Goal: Task Accomplishment & Management: Manage account settings

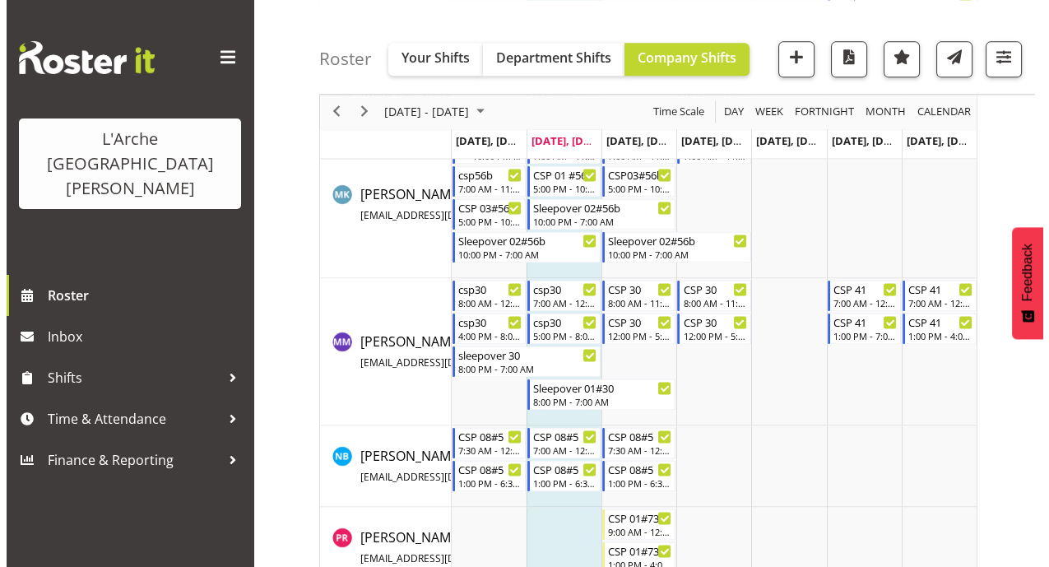
scroll to position [3361, 0]
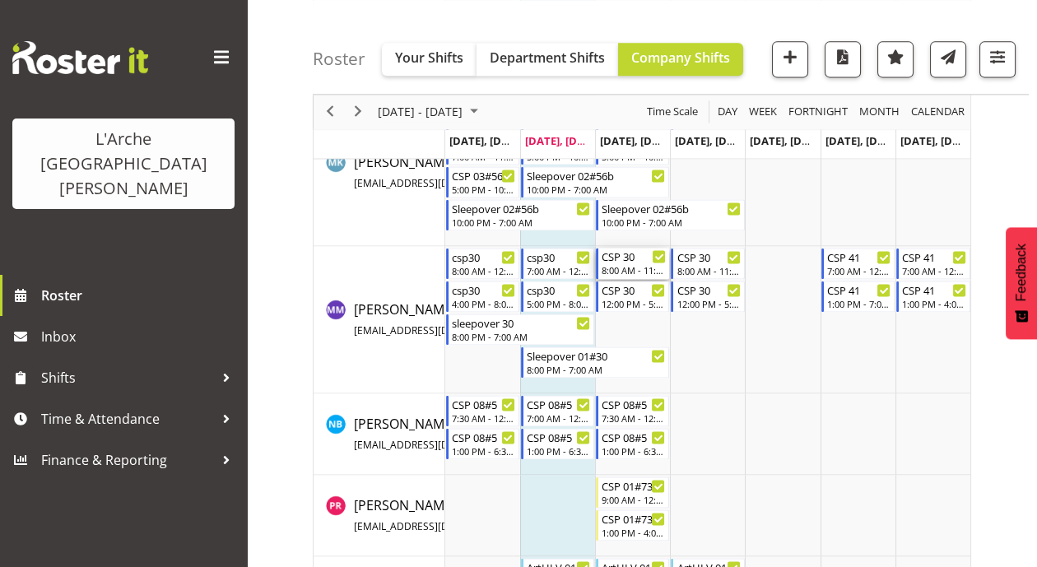
click at [636, 266] on div "8:00 AM - 11:30 AM" at bounding box center [634, 269] width 64 height 13
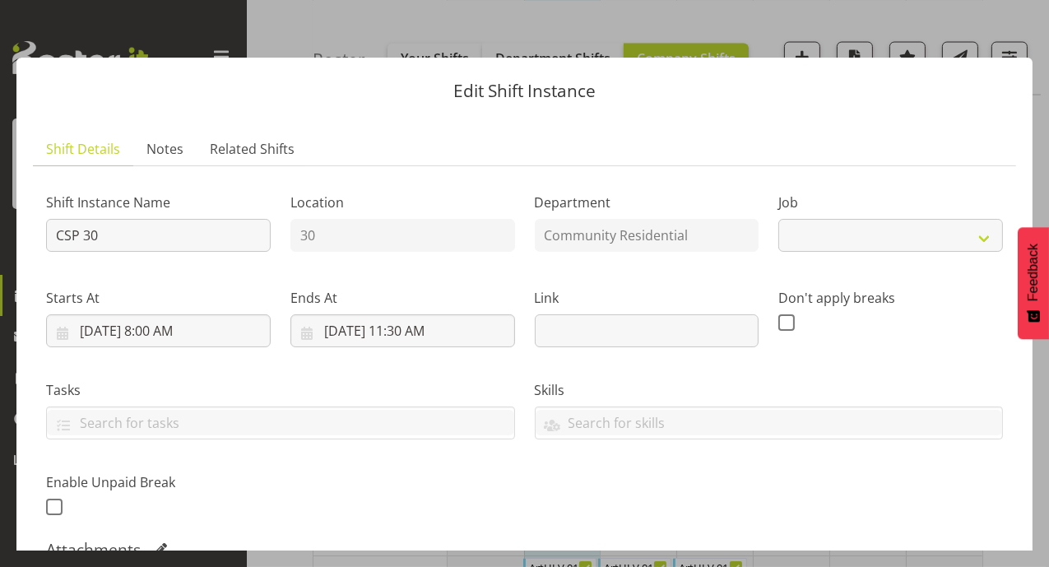
select select "2"
click at [1021, 34] on button "button" at bounding box center [1020, 29] width 26 height 26
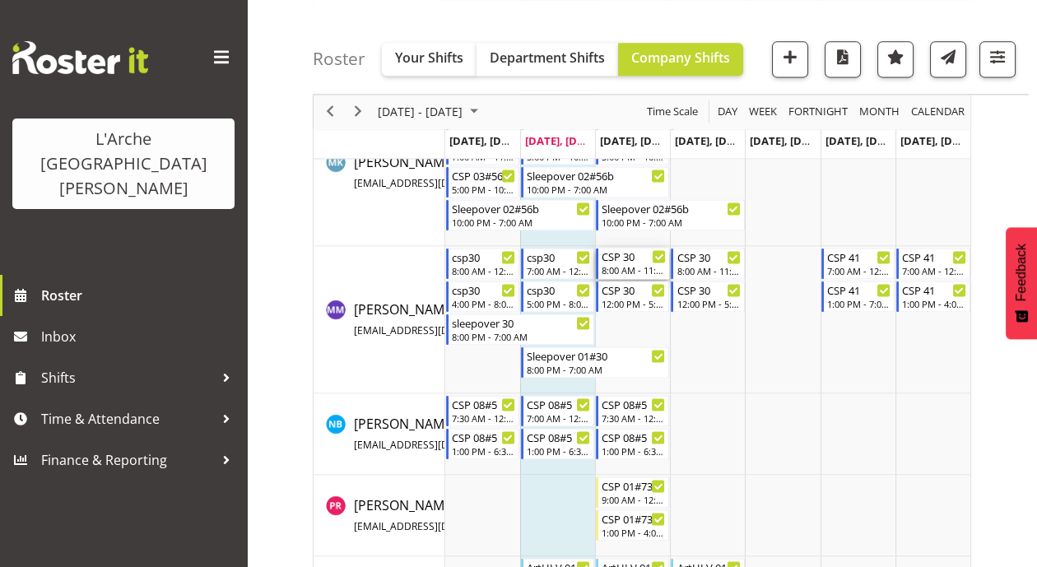
click at [630, 263] on div "CSP 30 8:00 AM - 11:30 AM" at bounding box center [634, 263] width 64 height 31
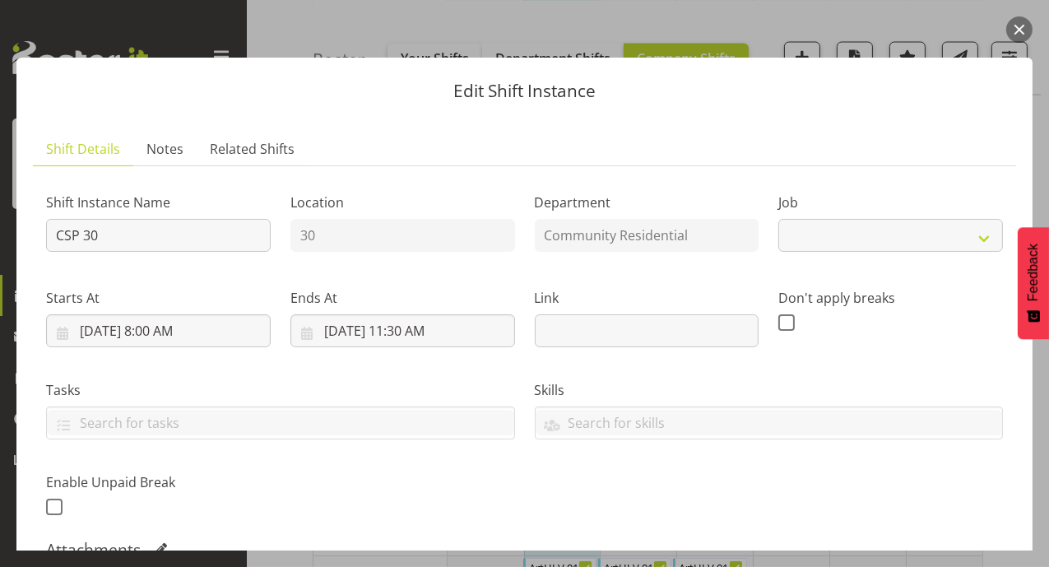
select select "2"
click at [166, 332] on input "[DATE] 8:00 AM" at bounding box center [158, 330] width 225 height 33
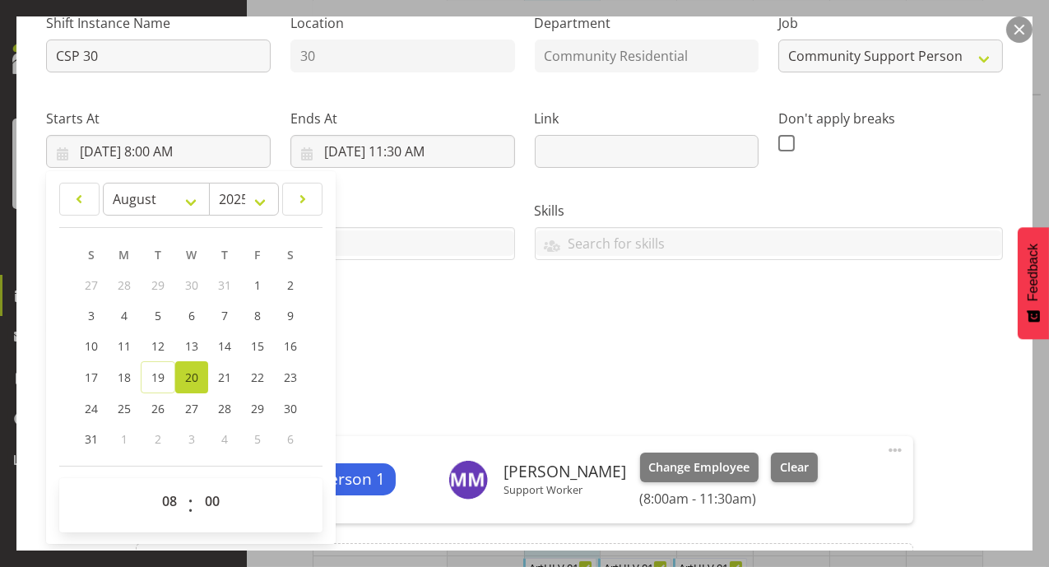
scroll to position [182, 0]
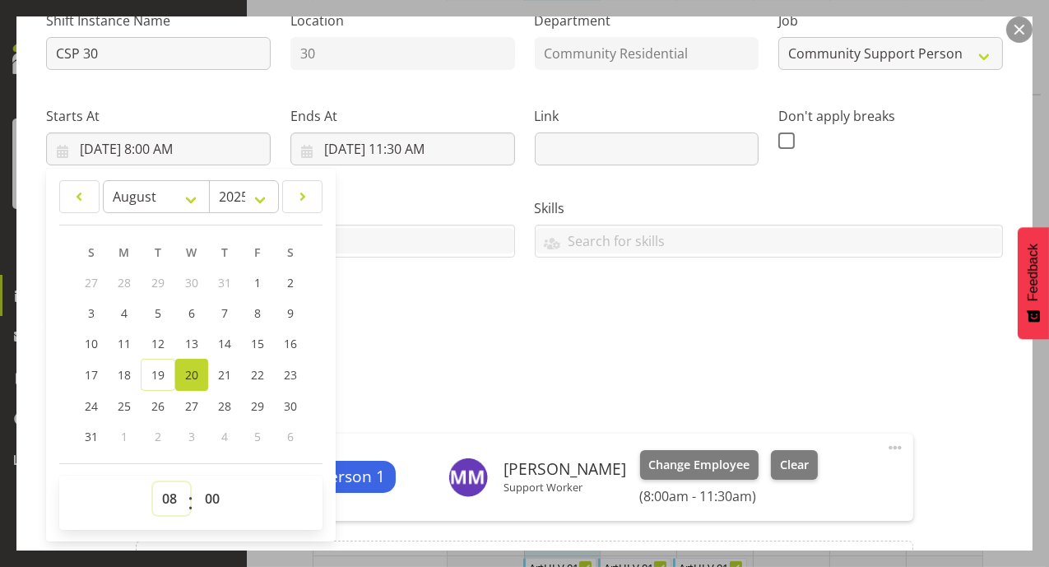
click at [170, 500] on select "00 01 02 03 04 05 06 07 08 09 10 11 12 13 14 15 16 17 18 19 20 21 22 23" at bounding box center [171, 498] width 37 height 33
select select "7"
click at [153, 482] on select "00 01 02 03 04 05 06 07 08 09 10 11 12 13 14 15 16 17 18 19 20 21 22 23" at bounding box center [171, 498] width 37 height 33
type input "[DATE] 7:00 AM"
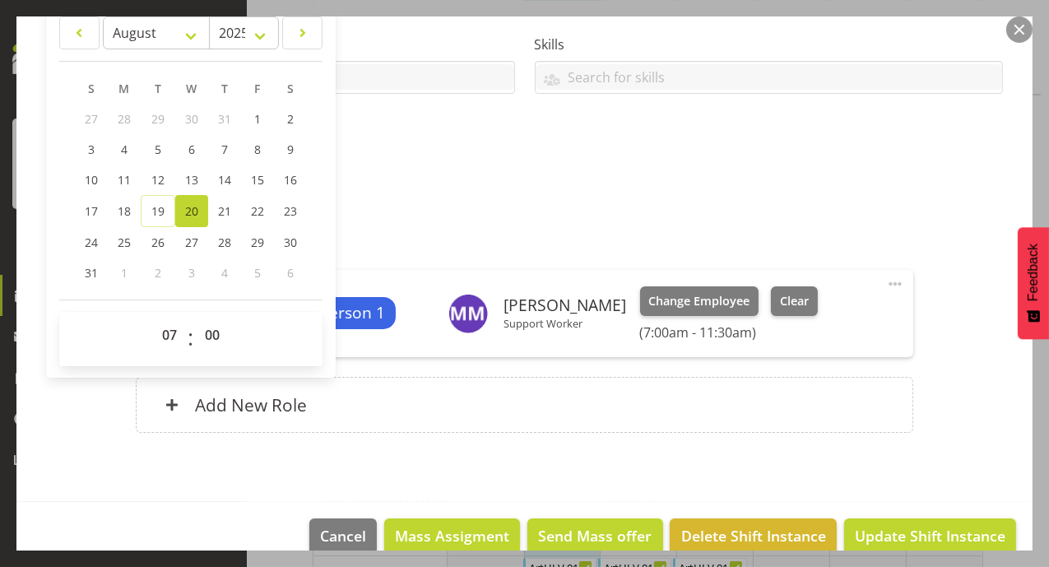
scroll to position [349, 0]
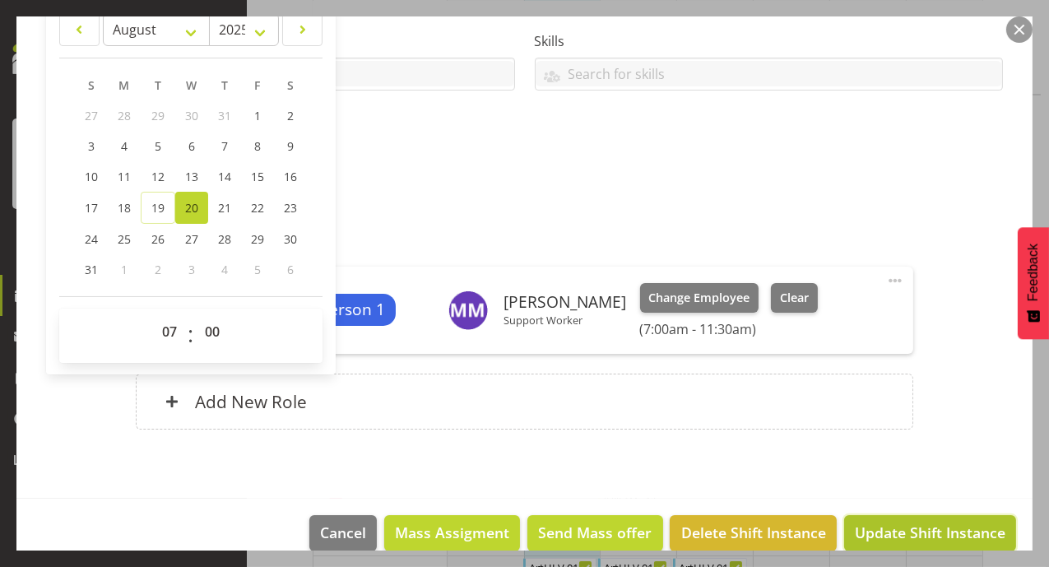
click at [941, 535] on span "Update Shift Instance" at bounding box center [930, 532] width 151 height 21
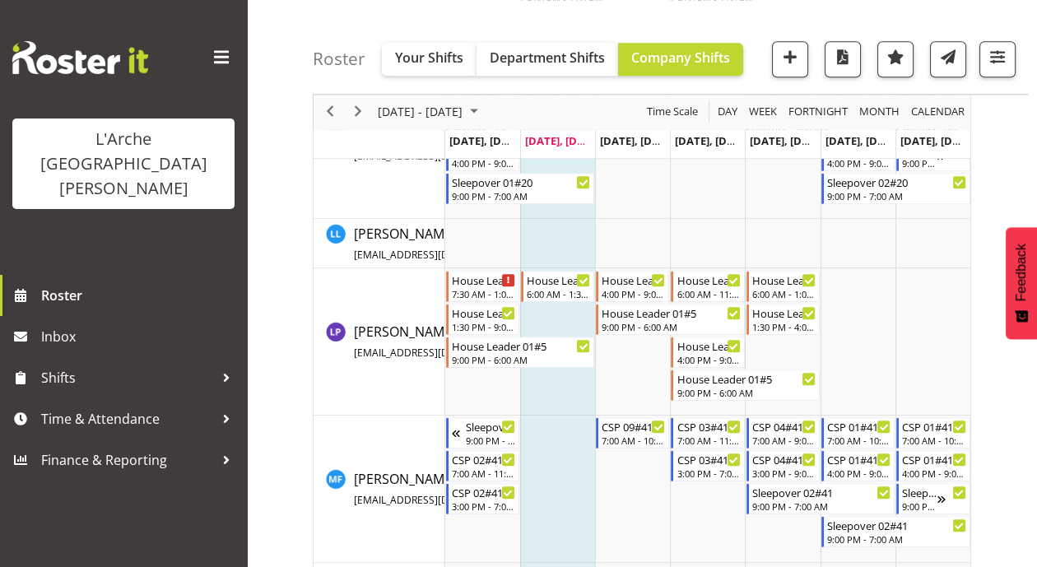
scroll to position [2784, 0]
